Goal: Information Seeking & Learning: Learn about a topic

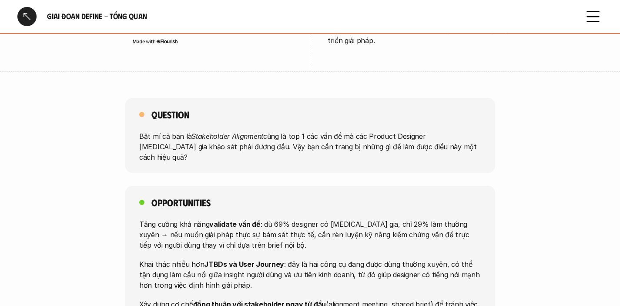
scroll to position [889, 0]
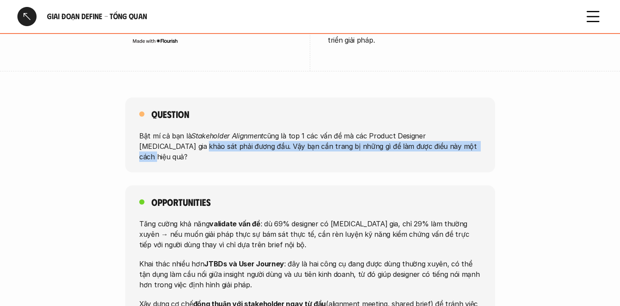
drag, startPoint x: 140, startPoint y: 115, endPoint x: 426, endPoint y: 118, distance: 286.6
click at [426, 130] on p "Bật mí cả bạn là Stakeholder Alignment cũng là top 1 các vấn đề mà các Product …" at bounding box center [310, 145] width 342 height 31
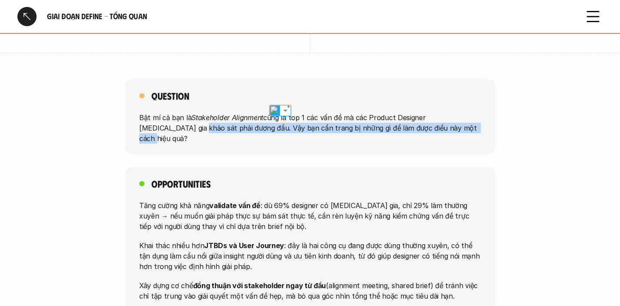
scroll to position [946, 0]
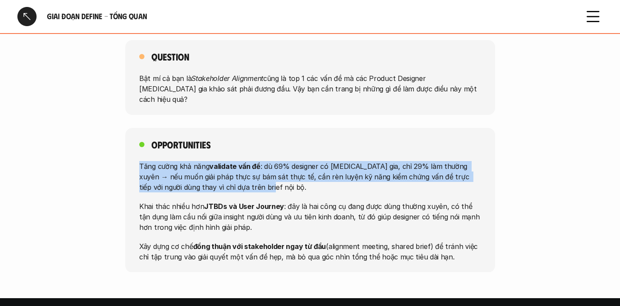
drag, startPoint x: 138, startPoint y: 121, endPoint x: 319, endPoint y: 143, distance: 181.8
click at [319, 143] on div "Opportunities Tăng cường khả năng validate vấn đề : dù 69% designer có [MEDICAL…" at bounding box center [310, 200] width 370 height 144
click at [254, 128] on div "Opportunities Tăng cường khả năng validate vấn đề : dù 69% designer có [MEDICAL…" at bounding box center [310, 200] width 370 height 144
drag, startPoint x: 165, startPoint y: 124, endPoint x: 267, endPoint y: 143, distance: 103.6
click at [267, 160] on p "Tăng cường khả năng validate vấn đề : dù 69% designer có [MEDICAL_DATA] gia, ch…" at bounding box center [310, 175] width 342 height 31
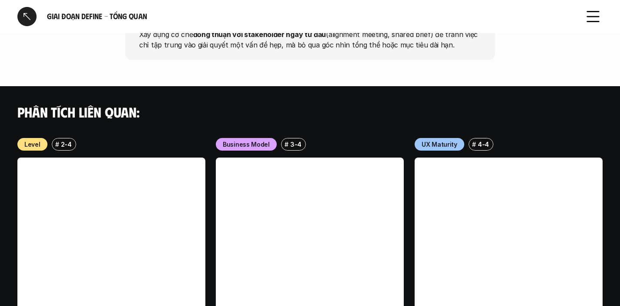
scroll to position [1163, 0]
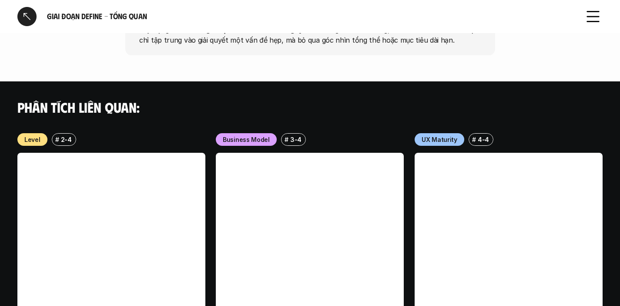
click at [31, 16] on div at bounding box center [26, 16] width 19 height 19
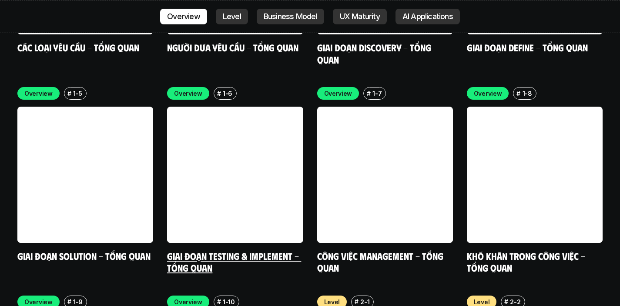
scroll to position [2668, 0]
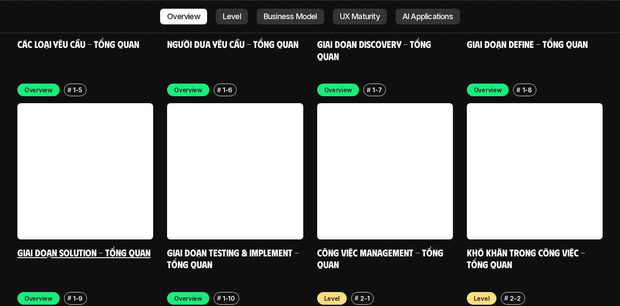
click at [110, 156] on link at bounding box center [85, 171] width 136 height 136
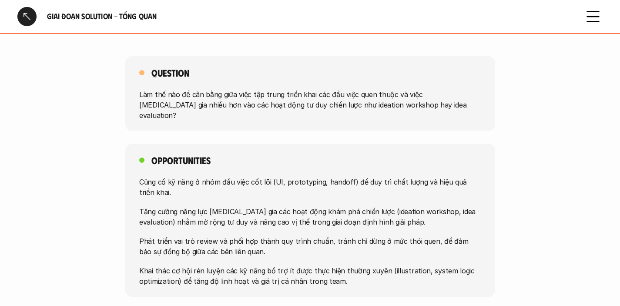
scroll to position [842, 0]
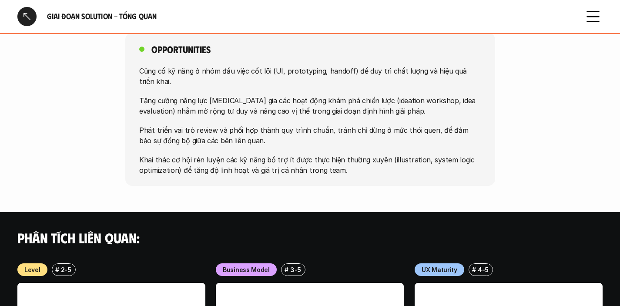
click at [28, 17] on div at bounding box center [26, 16] width 19 height 19
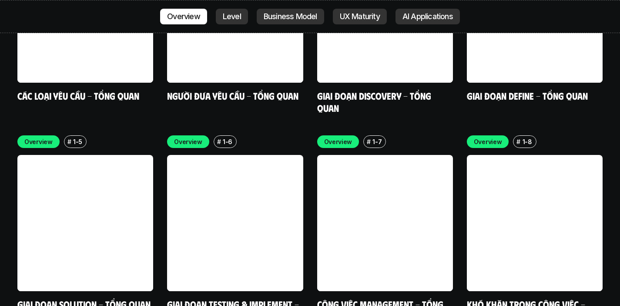
scroll to position [2618, 0]
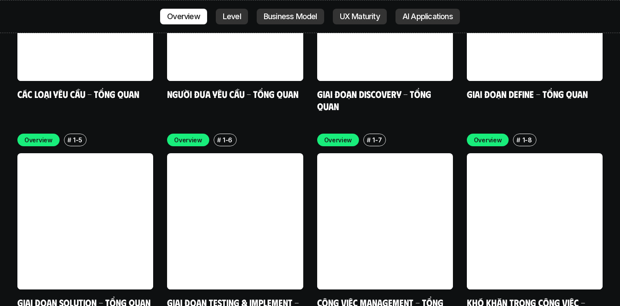
click at [237, 187] on link at bounding box center [235, 221] width 136 height 136
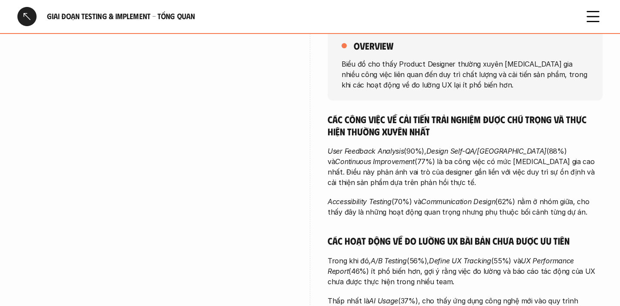
scroll to position [139, 0]
